Goal: Transaction & Acquisition: Book appointment/travel/reservation

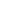
scroll to position [710, 0]
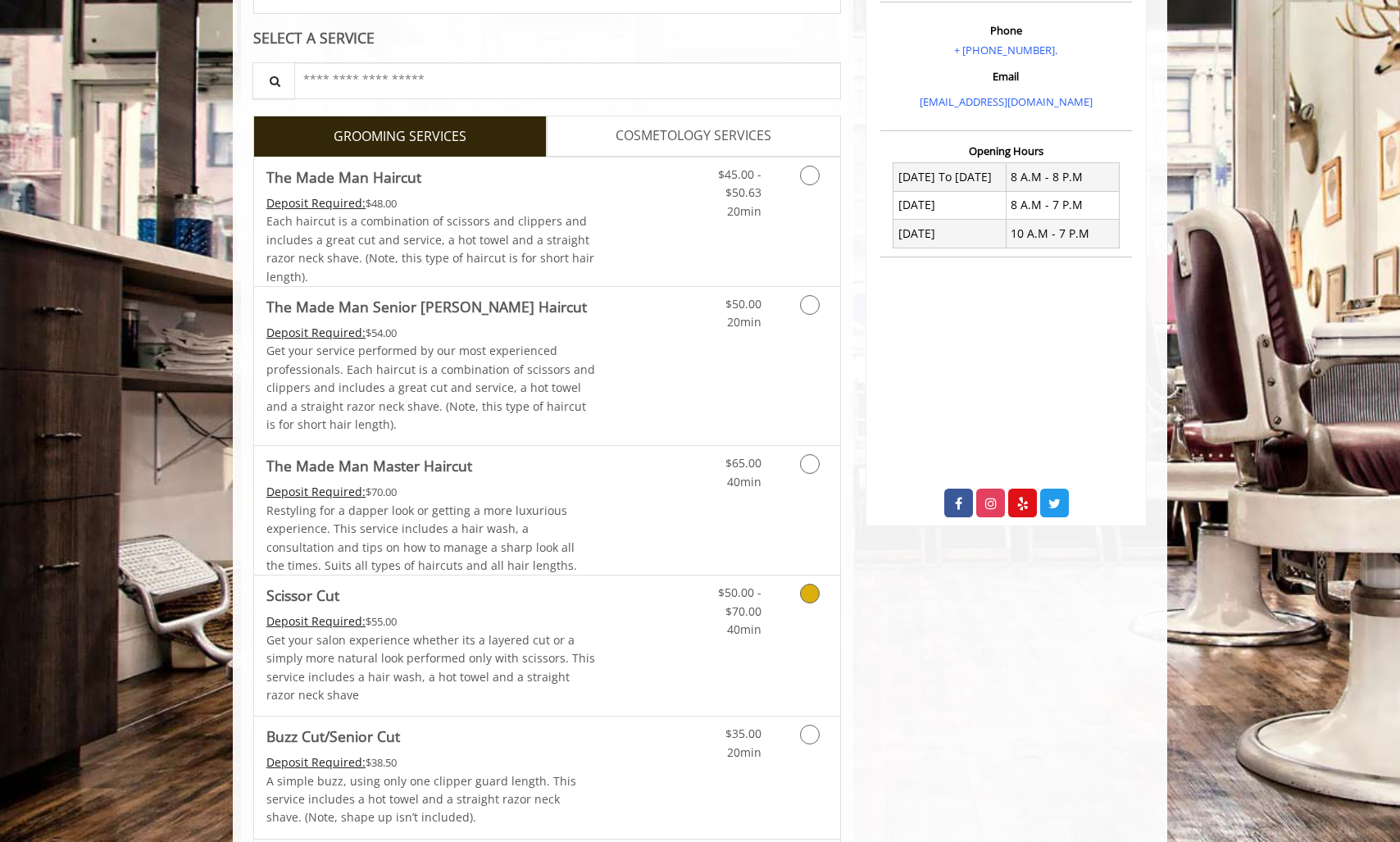
click at [530, 501] on div "Restyling for a dapper look or getting a more luxurious experience. This servic…" at bounding box center [431, 538] width 330 height 74
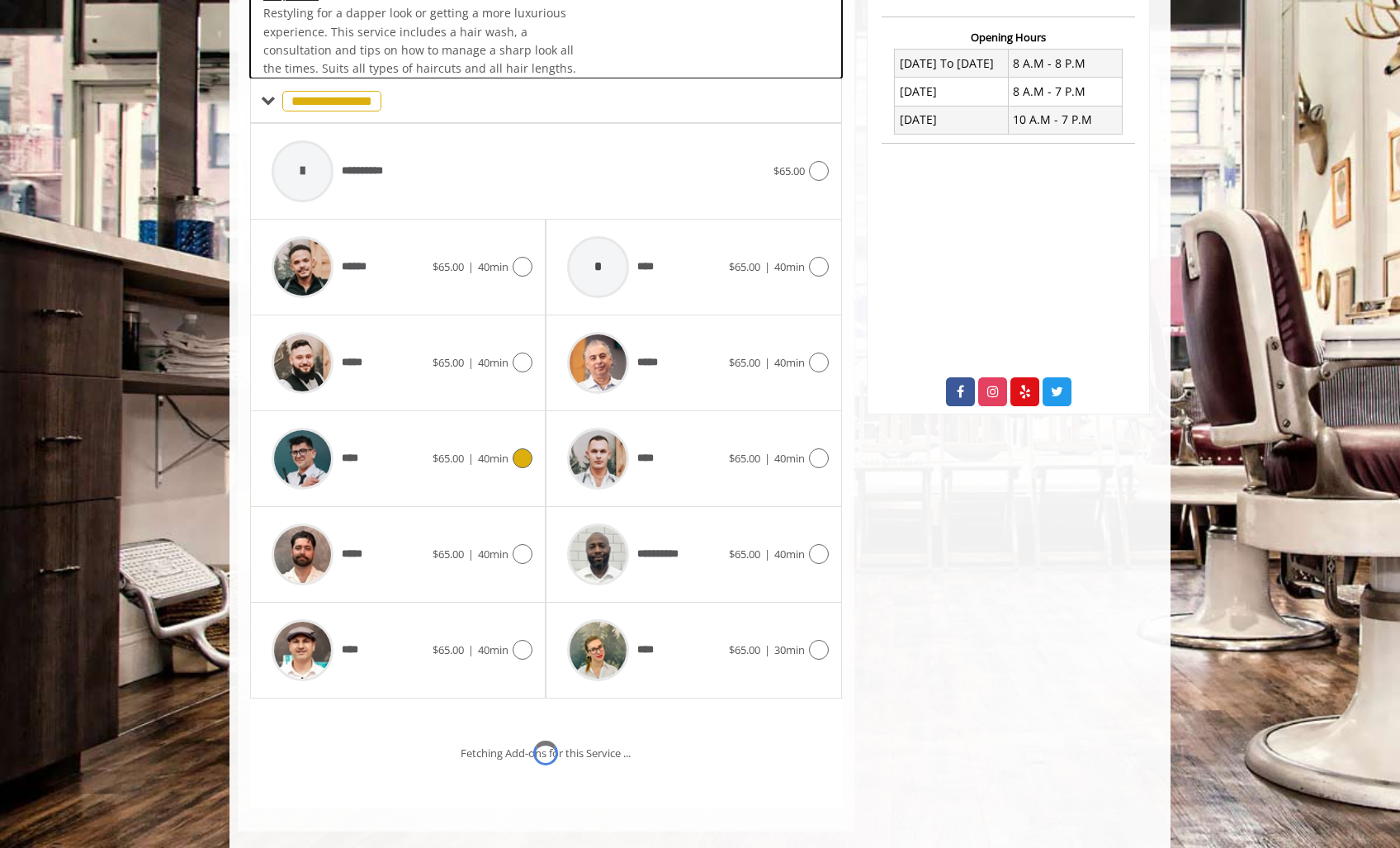
scroll to position [494, 0]
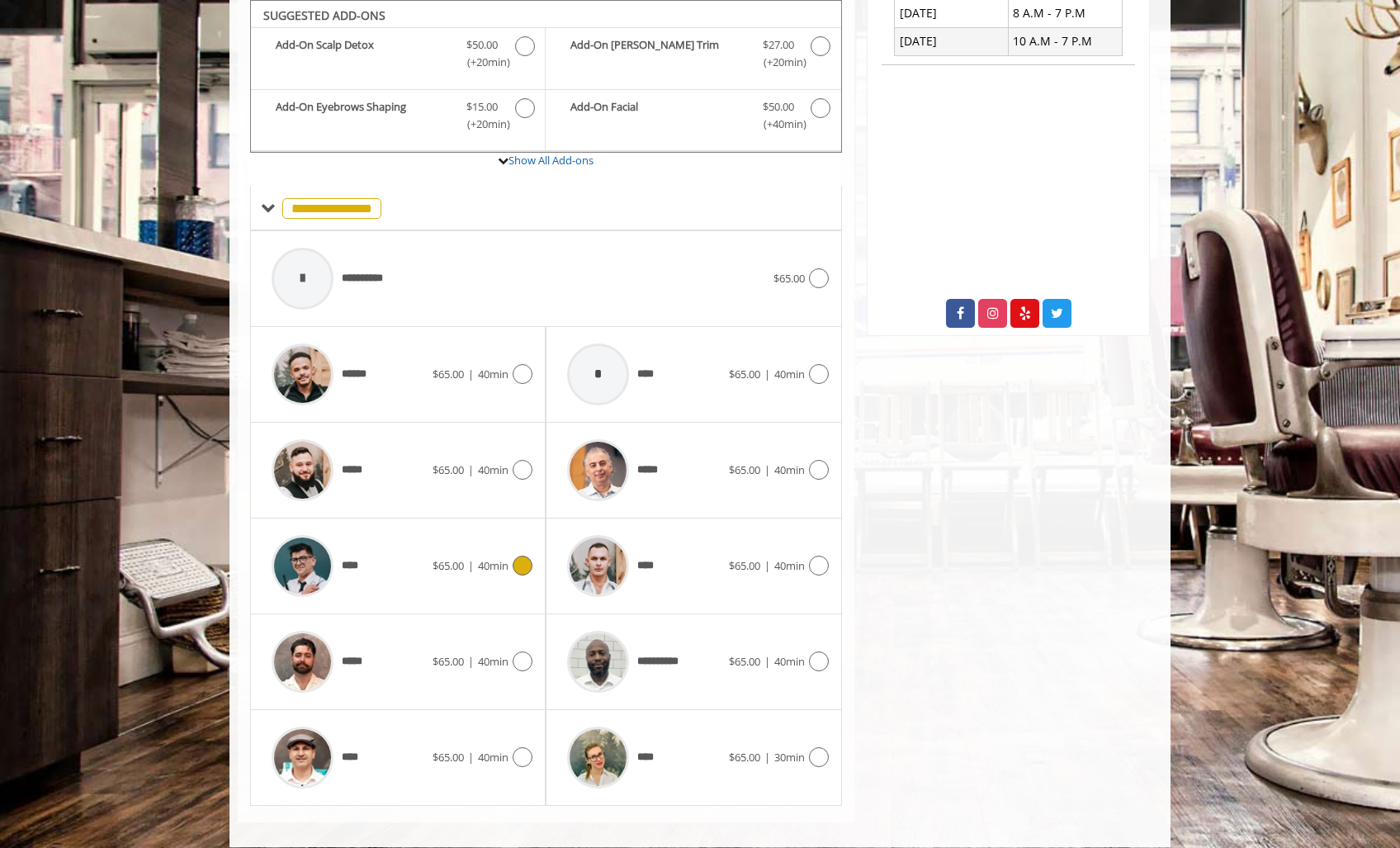
click at [478, 570] on span "40min" at bounding box center [493, 565] width 30 height 15
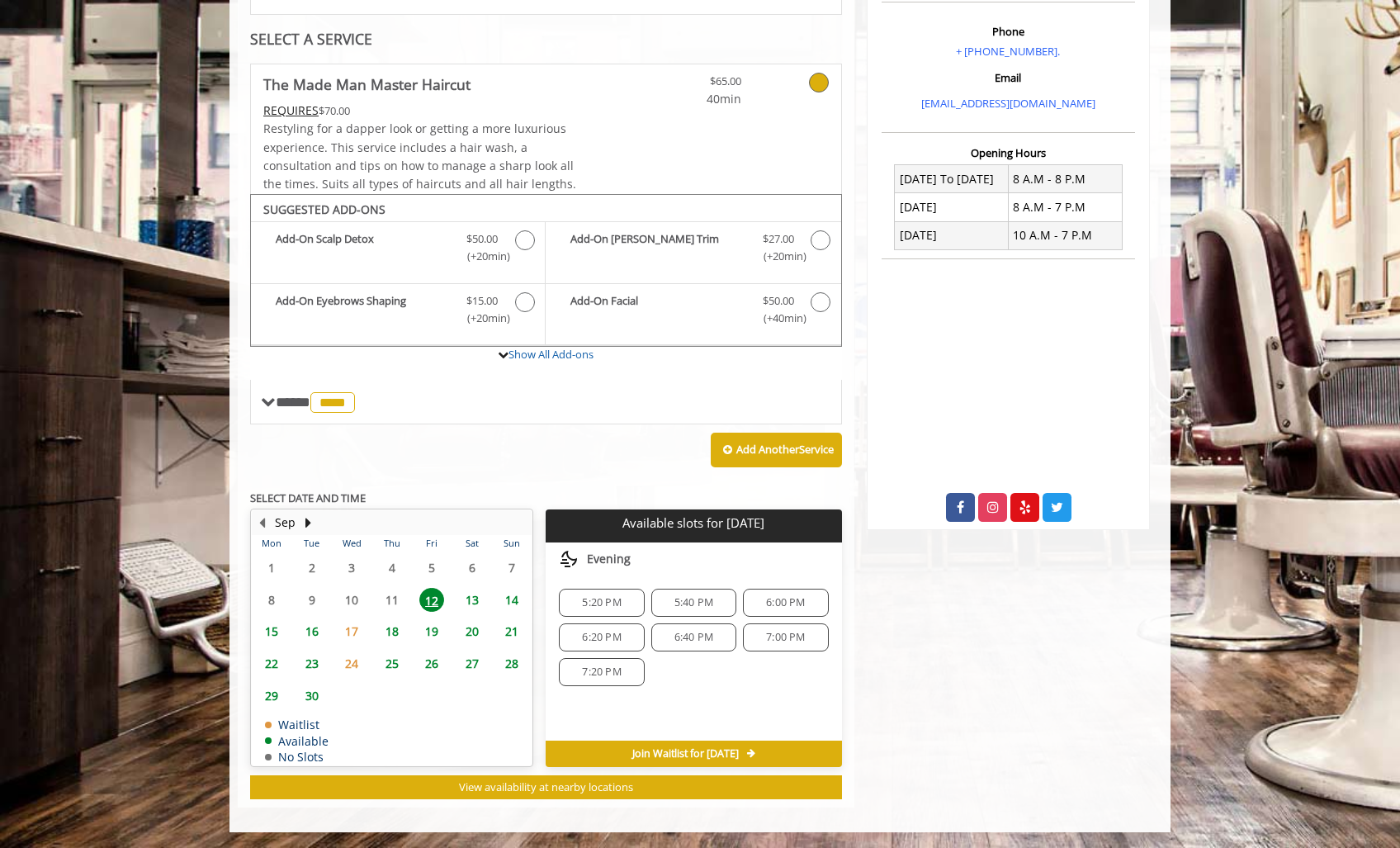
scroll to position [0, 0]
